Goal: Entertainment & Leisure: Consume media (video, audio)

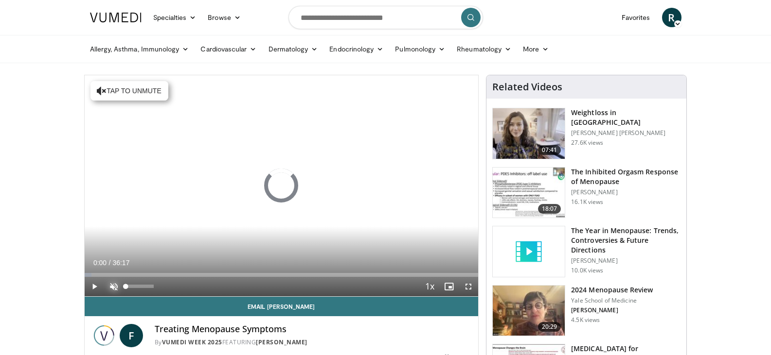
click at [115, 282] on span "Video Player" at bounding box center [113, 286] width 19 height 19
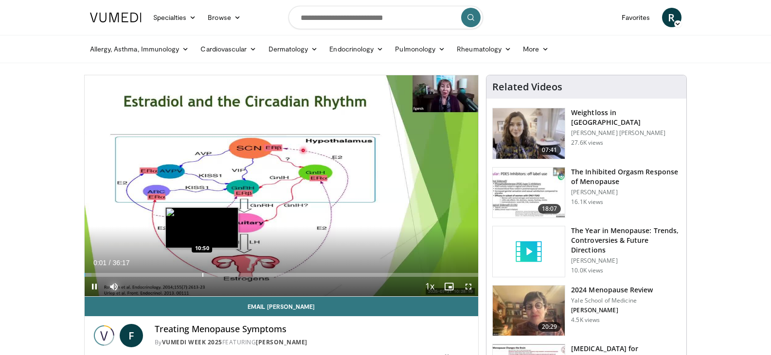
click at [202, 274] on div "Progress Bar" at bounding box center [202, 275] width 1 height 4
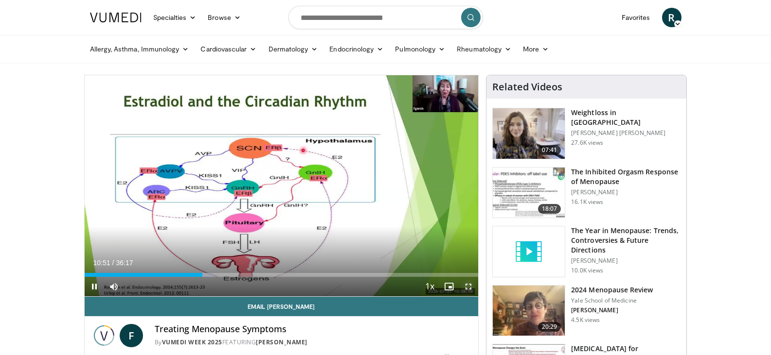
click at [469, 282] on span "Video Player" at bounding box center [467, 286] width 19 height 19
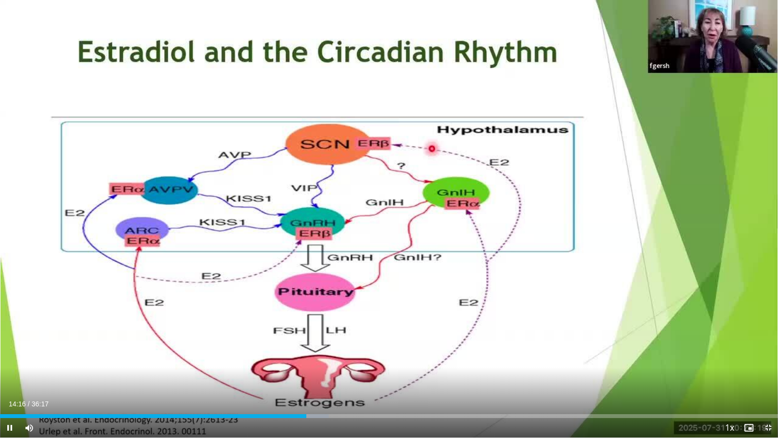
click at [766, 355] on span "Video Player" at bounding box center [767, 427] width 19 height 19
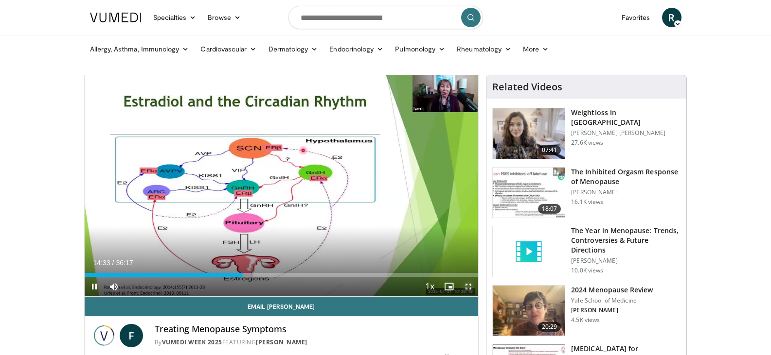
click at [466, 286] on span "Video Player" at bounding box center [467, 286] width 19 height 19
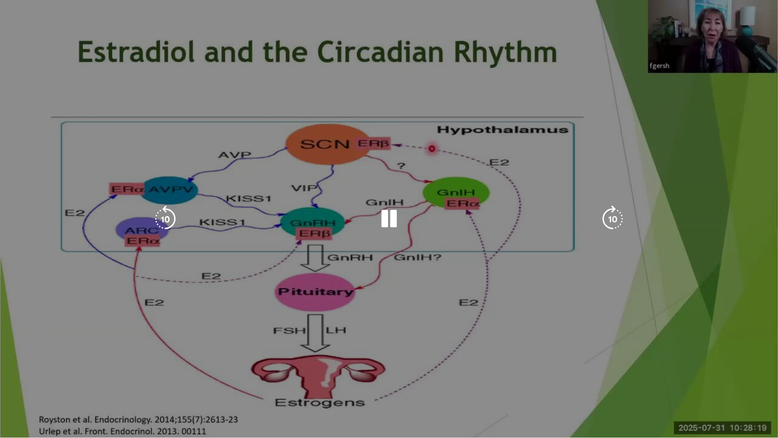
click at [466, 345] on div "10 seconds Tap to unmute" at bounding box center [389, 218] width 778 height 437
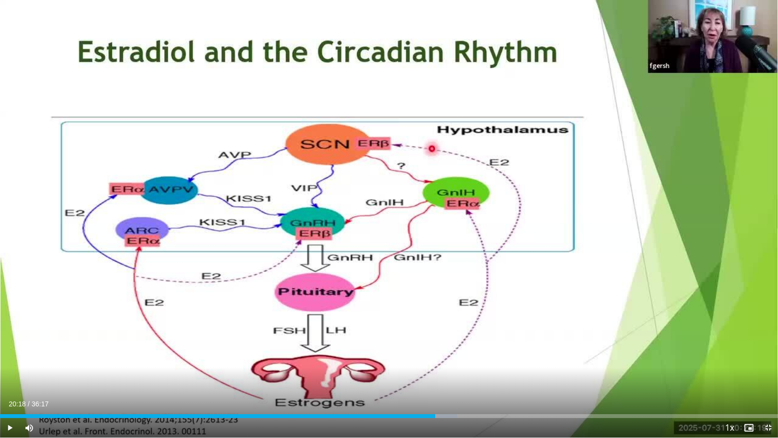
click at [763, 355] on span "Video Player" at bounding box center [767, 427] width 19 height 19
